Goal: Information Seeking & Learning: Learn about a topic

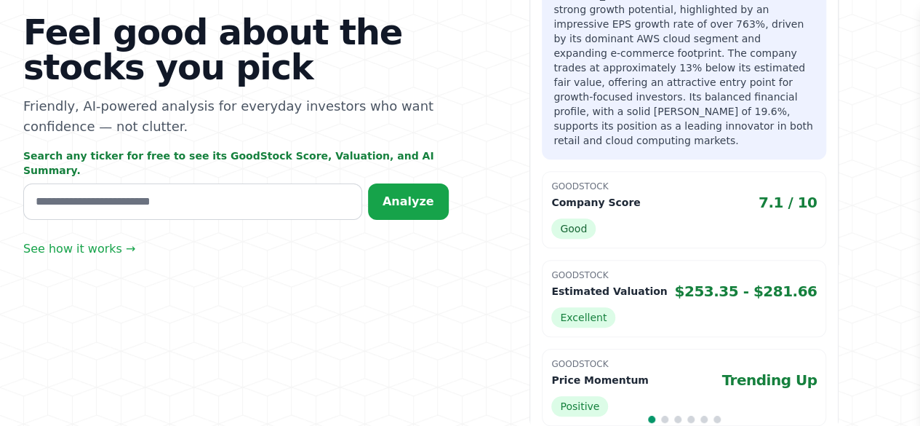
scroll to position [255, 0]
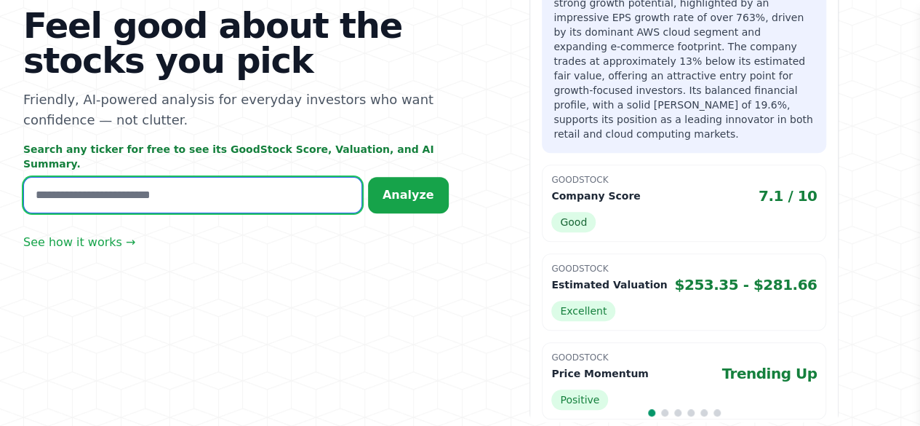
click at [258, 180] on input "text" at bounding box center [192, 195] width 339 height 36
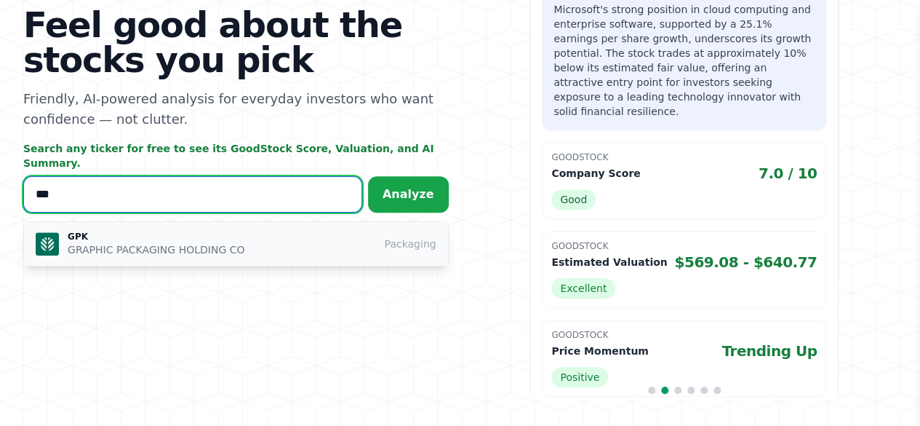
scroll to position [233, 0]
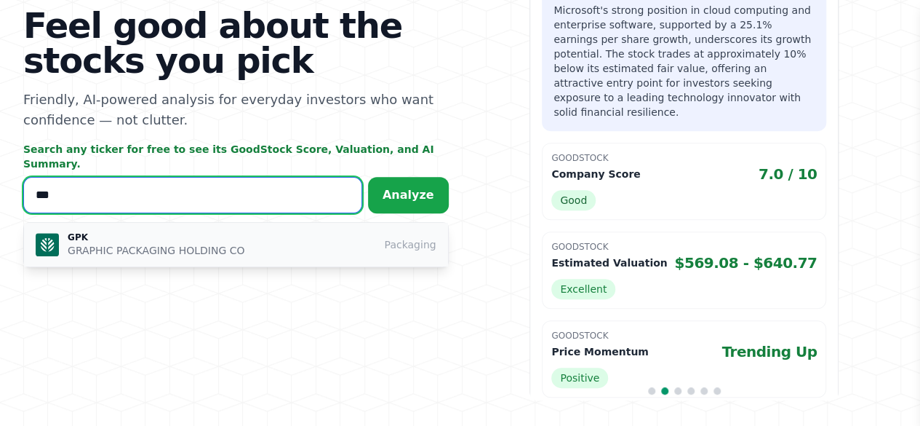
type input "***"
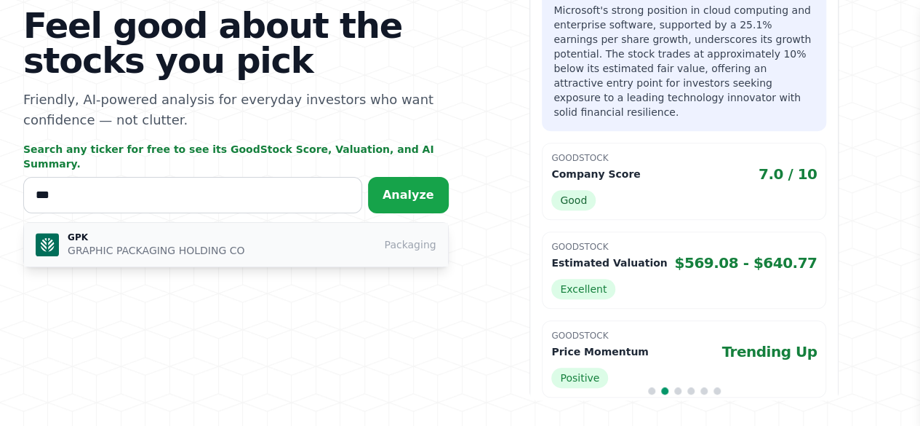
click at [239, 256] on button "GPK GRAPHIC PACKAGING HOLDING CO Packaging" at bounding box center [236, 245] width 424 height 44
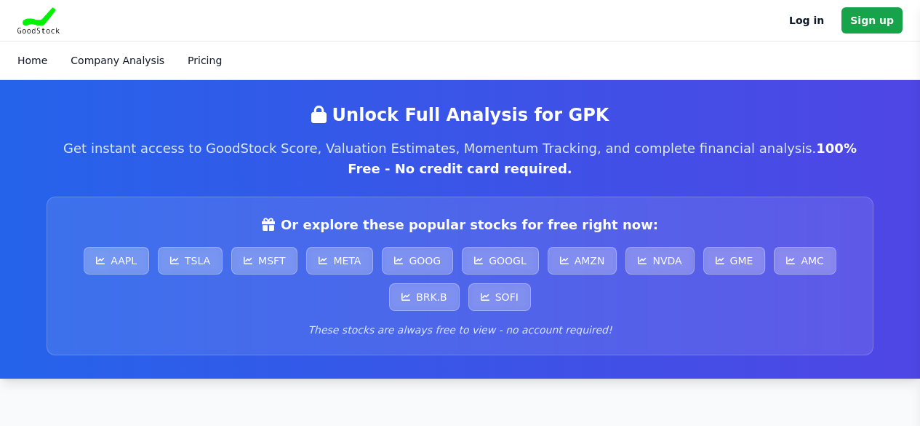
scroll to position [412, 0]
